Goal: Information Seeking & Learning: Learn about a topic

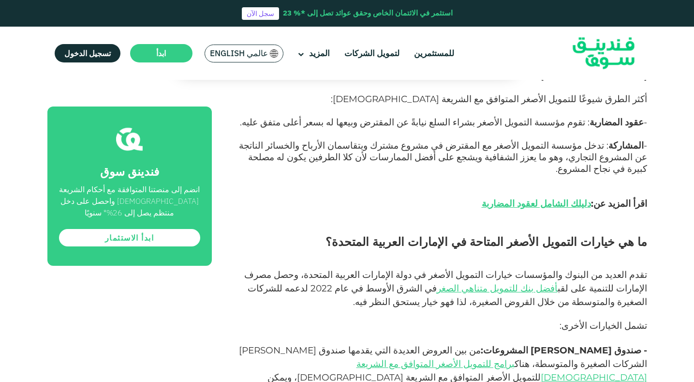
scroll to position [1267, 0]
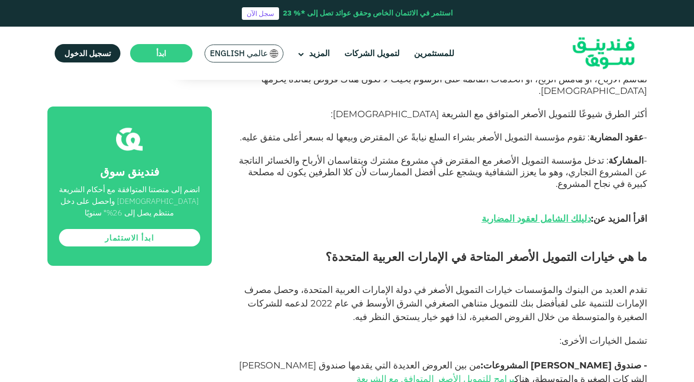
click at [558, 297] on span "أفضل بنك للتمويل متناهي الصغر" at bounding box center [497, 302] width 121 height 11
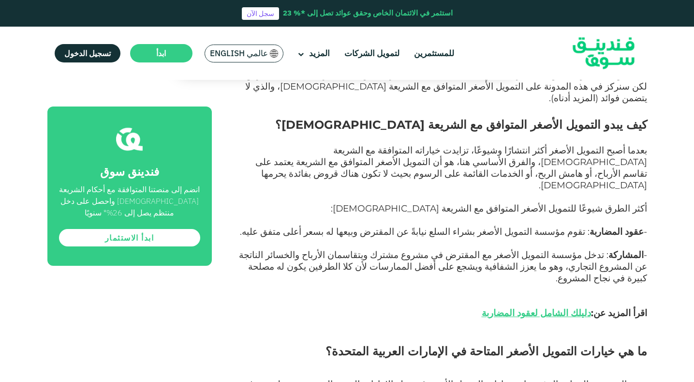
scroll to position [1074, 0]
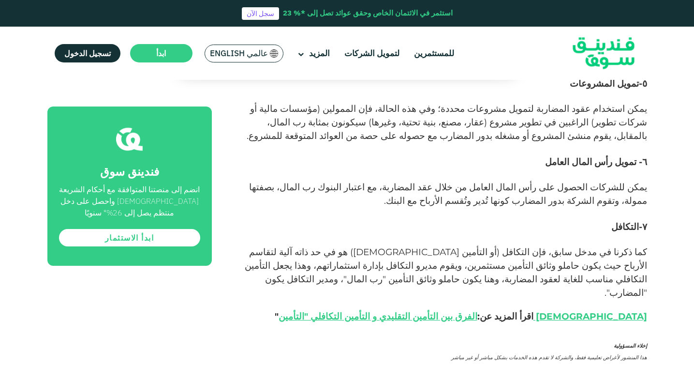
scroll to position [1704, 0]
